Goal: Book appointment/travel/reservation

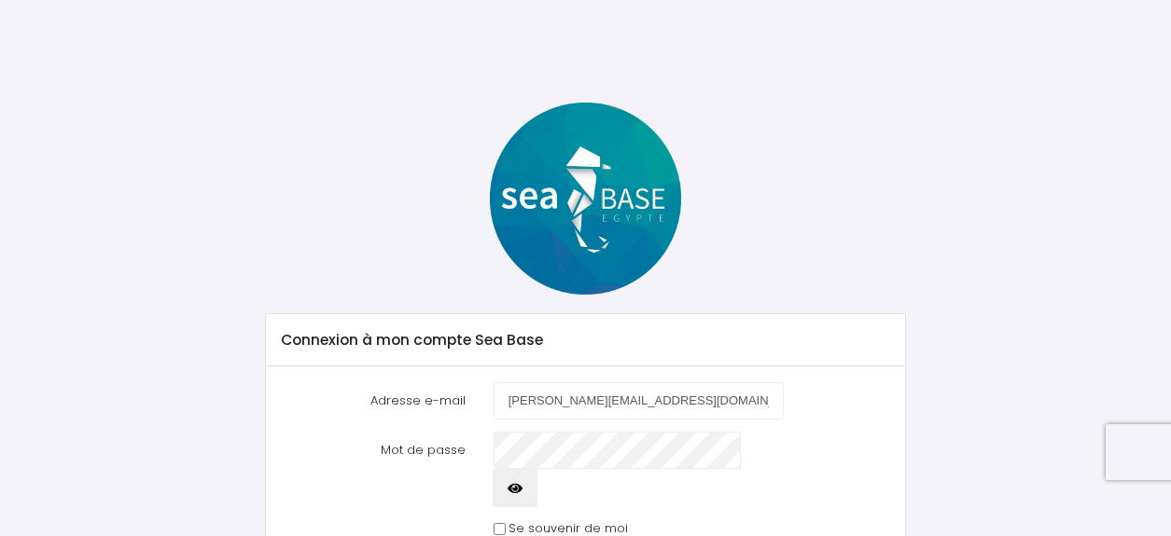
scroll to position [92, 0]
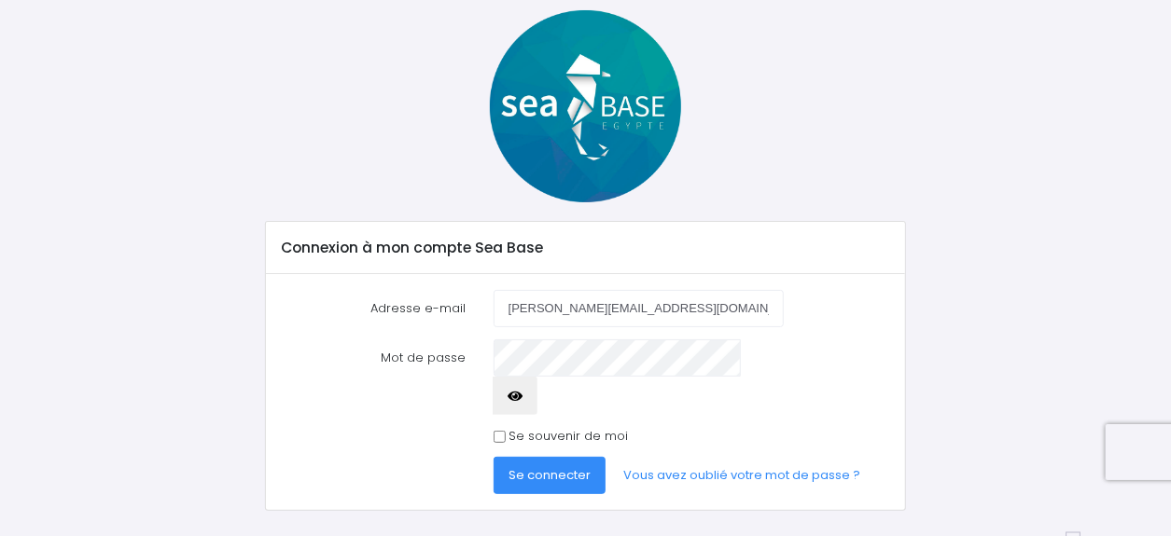
click at [500, 431] on input "Se souvenir de moi" at bounding box center [499, 437] width 12 height 12
checkbox input "true"
click at [522, 396] on icon "button" at bounding box center [514, 396] width 15 height 0
click at [555, 466] on span "Se connecter" at bounding box center [549, 475] width 82 height 18
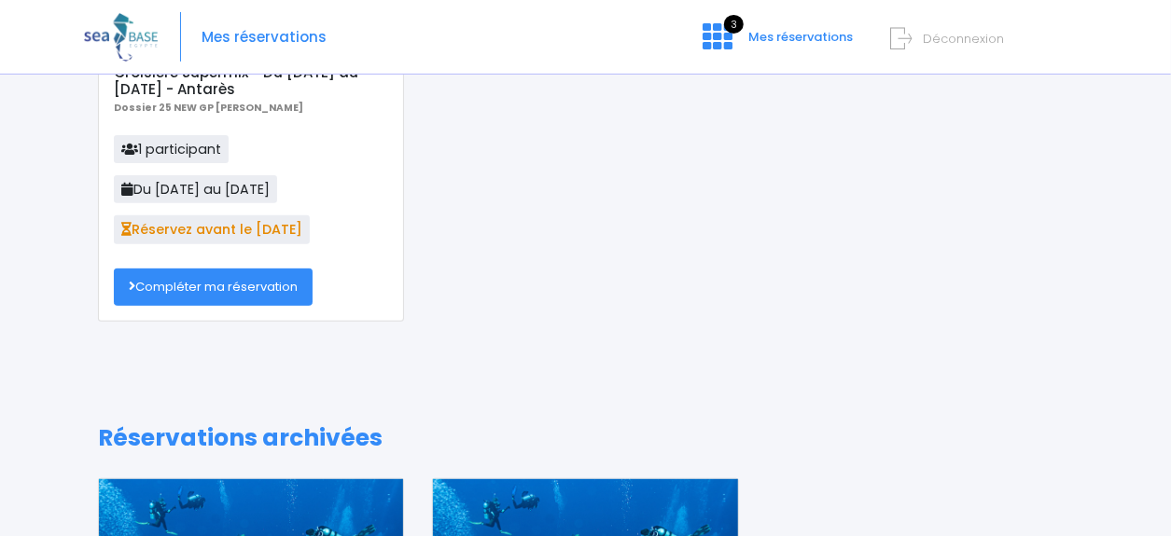
scroll to position [259, 0]
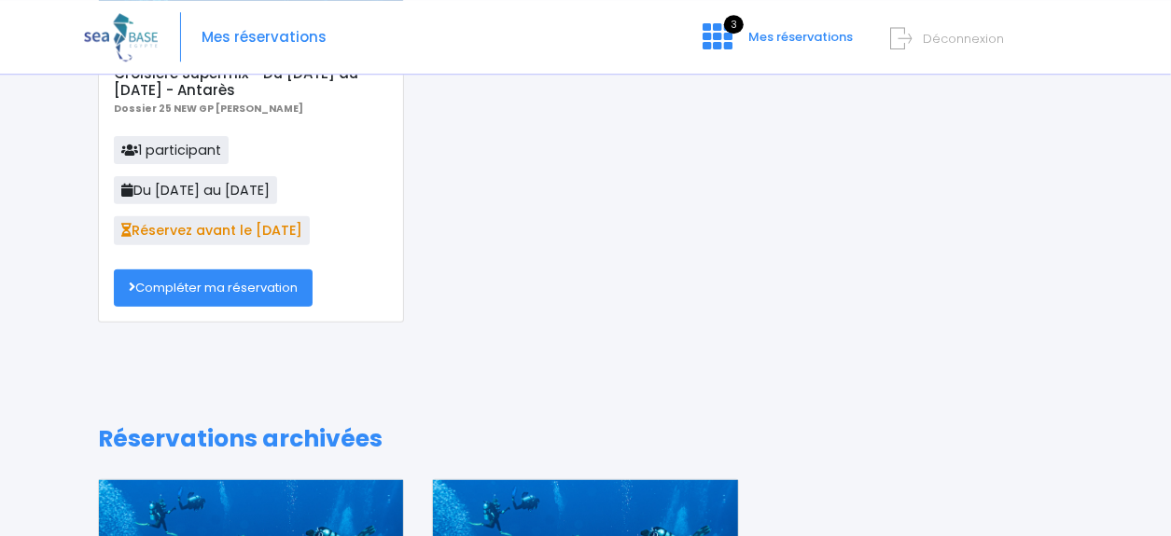
click at [245, 295] on link "Compléter ma réservation" at bounding box center [213, 288] width 199 height 37
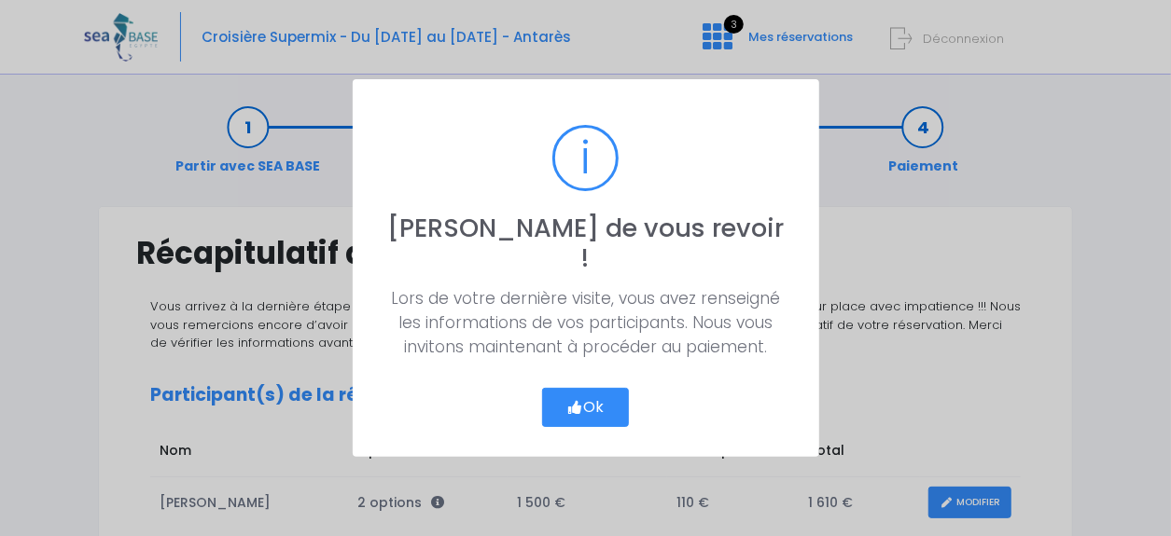
click at [585, 388] on button "Ok" at bounding box center [586, 407] width 88 height 39
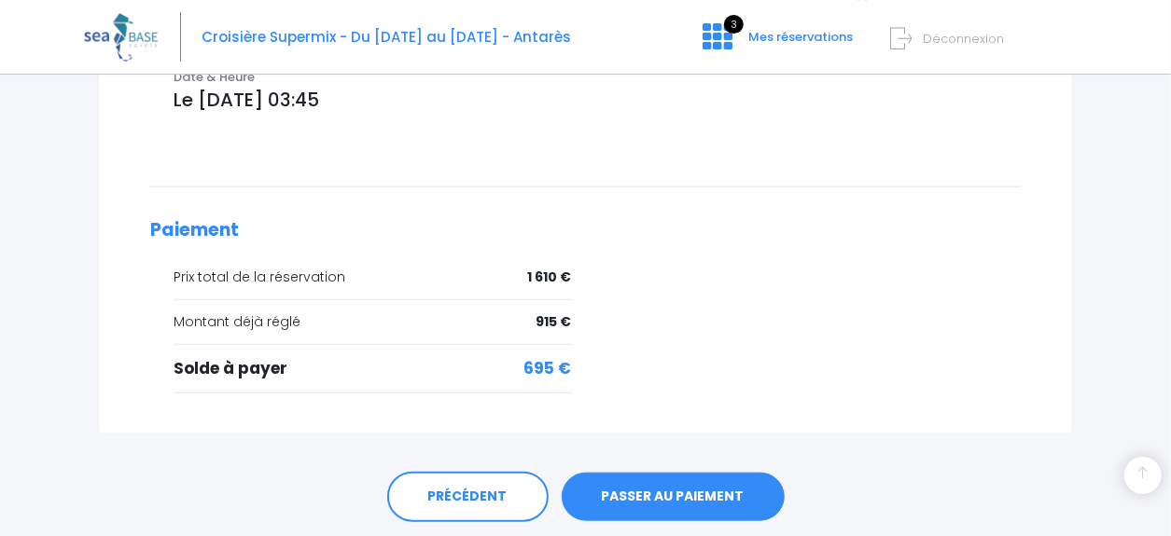
scroll to position [799, 0]
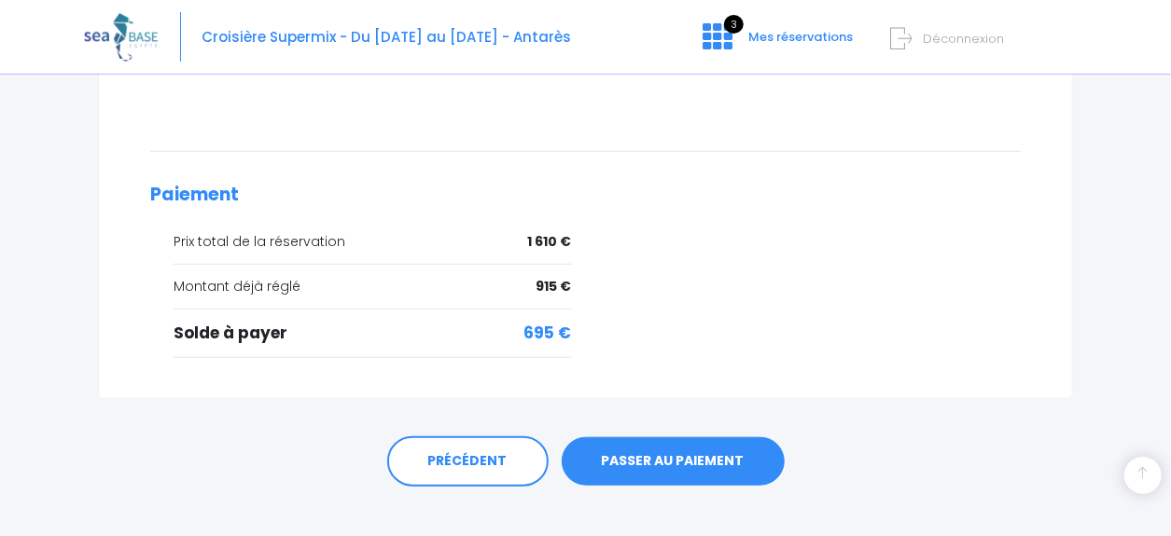
click at [681, 437] on link "PASSER AU PAIEMENT" at bounding box center [673, 461] width 223 height 49
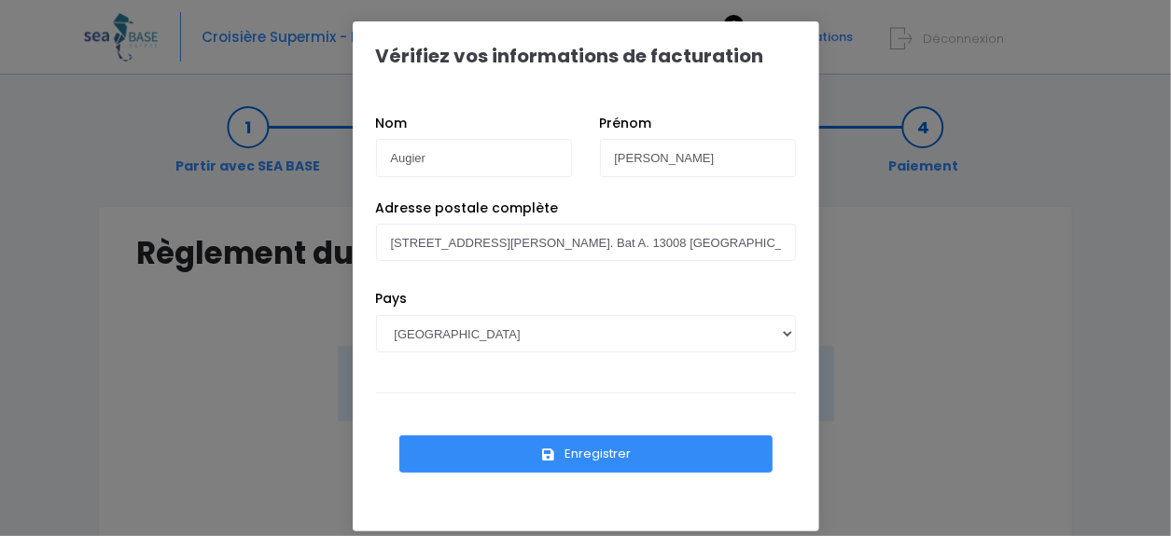
scroll to position [16, 0]
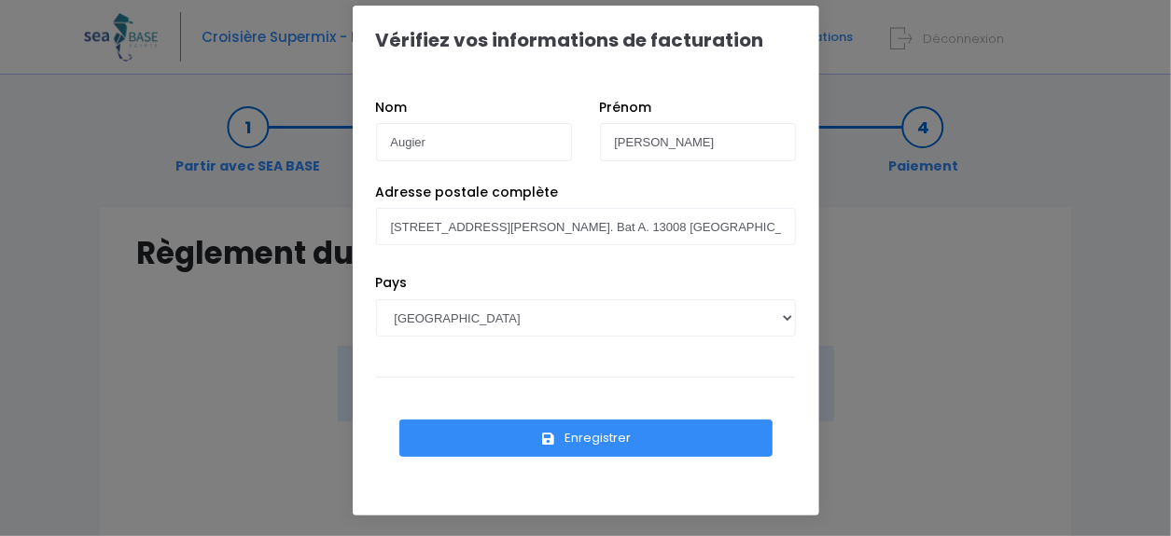
click at [583, 442] on button "Enregistrer" at bounding box center [585, 438] width 373 height 37
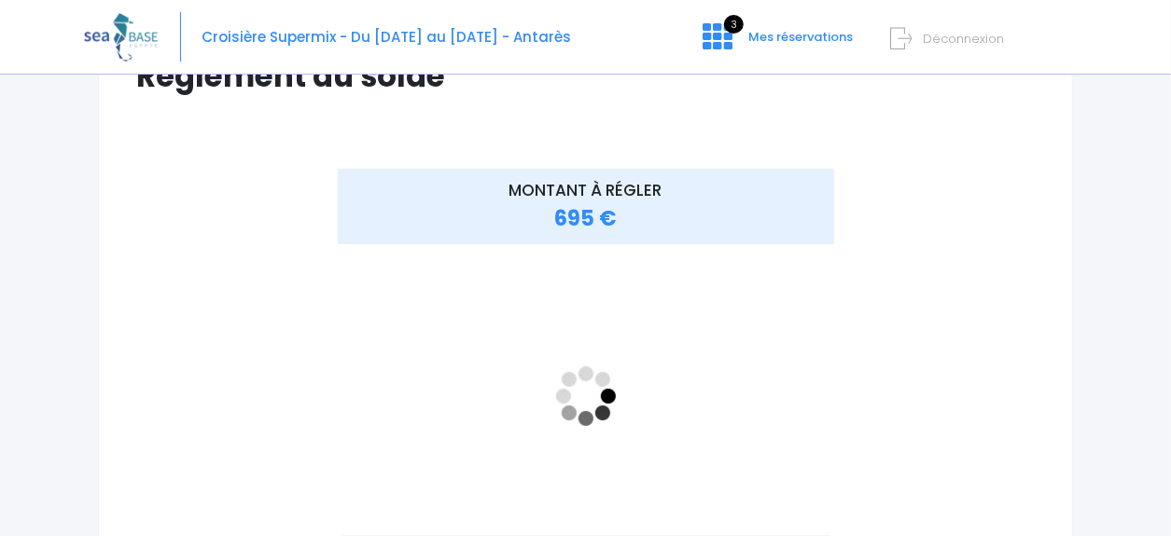
scroll to position [175, 0]
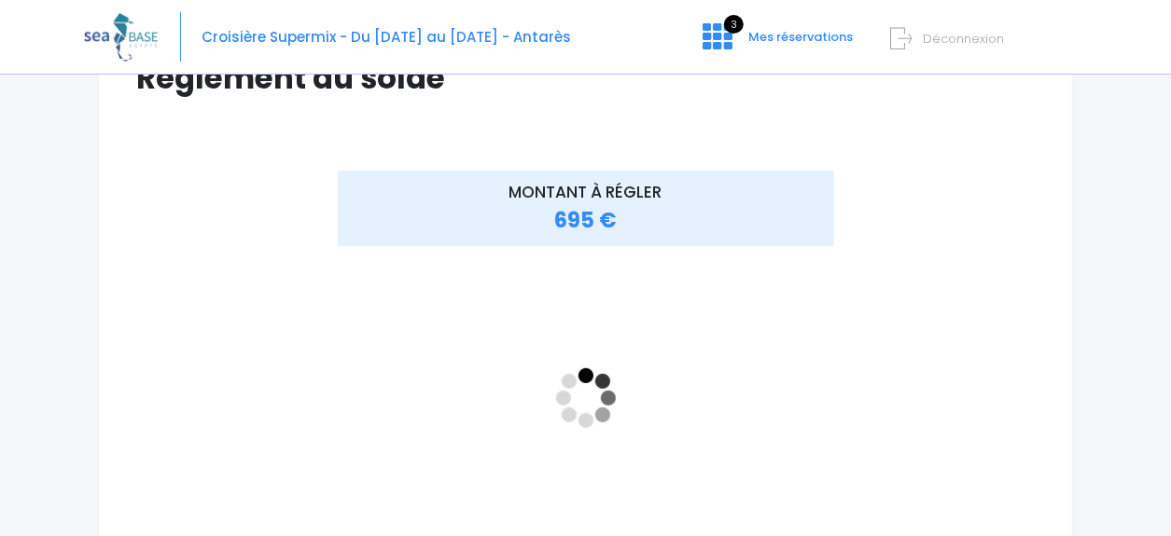
click at [1107, 268] on div "Notre plateforme de réservation n'est pas compatible avec votre appareil. Veuil…" at bounding box center [585, 346] width 1171 height 1042
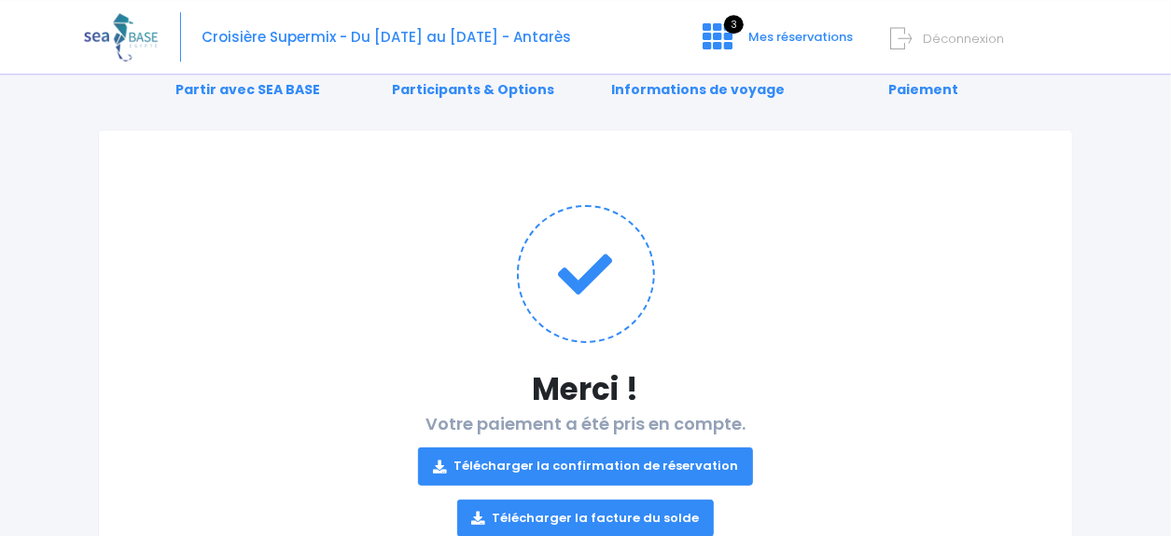
scroll to position [162, 0]
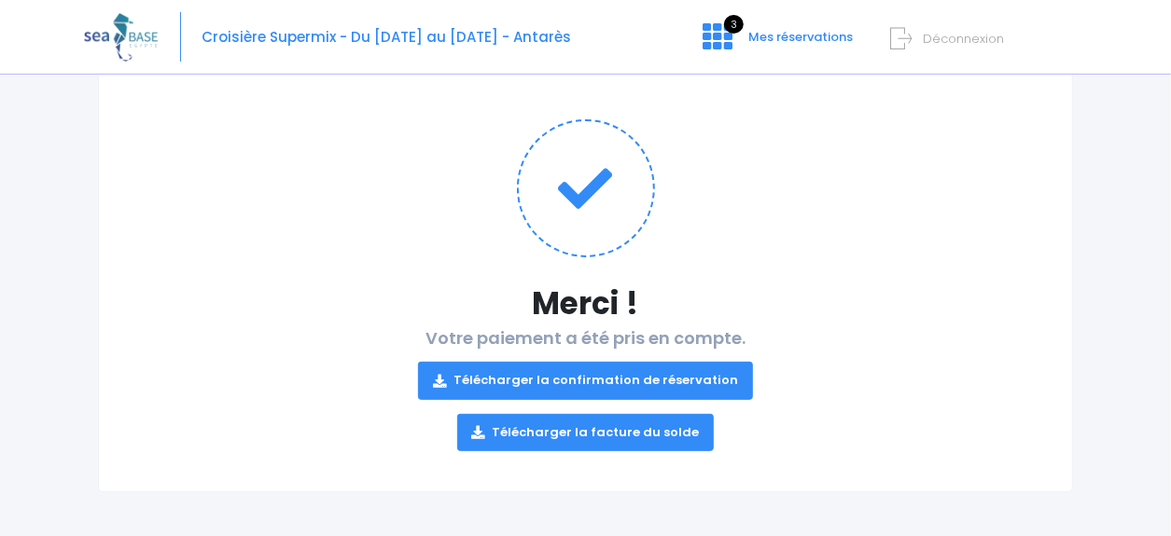
click at [605, 376] on link "Télécharger la confirmation de réservation" at bounding box center [585, 380] width 335 height 37
click at [536, 430] on link "Télécharger la facture du solde" at bounding box center [585, 432] width 257 height 37
click at [962, 36] on span "Déconnexion" at bounding box center [963, 39] width 81 height 18
